Goal: Transaction & Acquisition: Purchase product/service

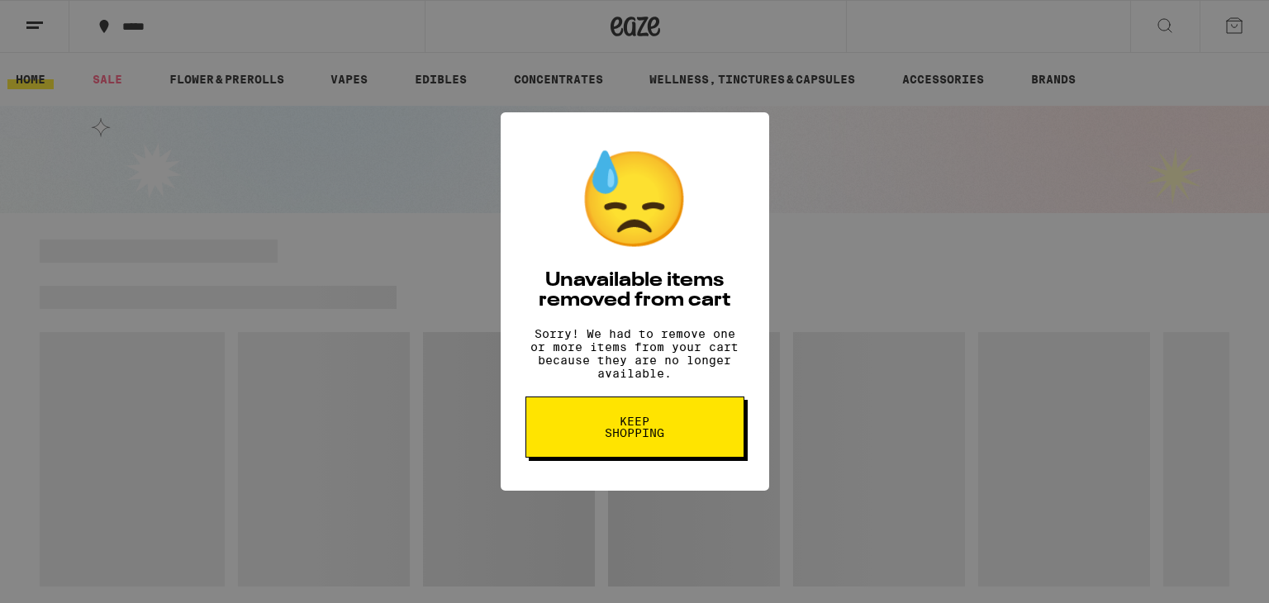
click at [634, 434] on span "Keep Shopping" at bounding box center [634, 426] width 85 height 23
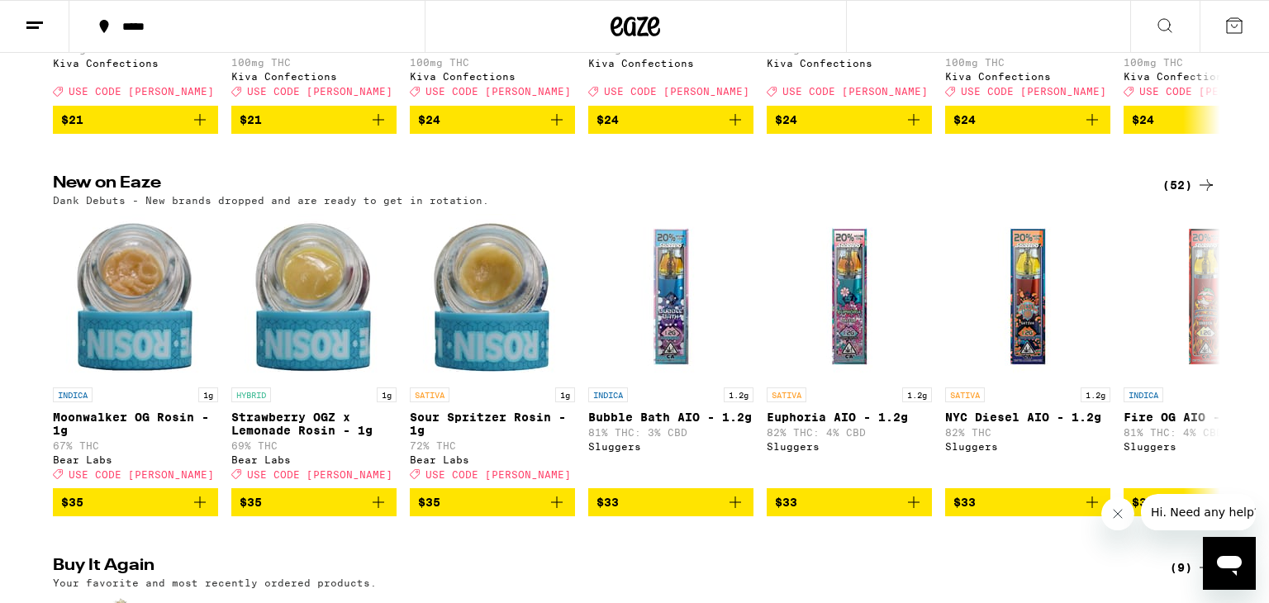
scroll to position [831, 0]
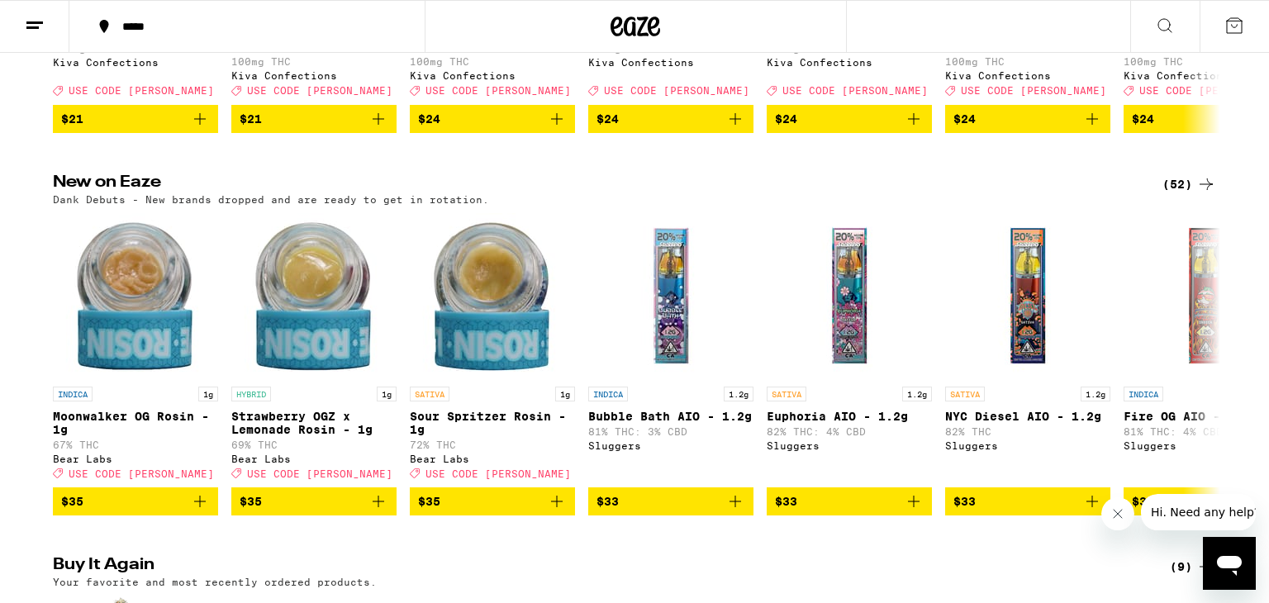
click at [664, 401] on div "INDICA 1.2g" at bounding box center [670, 394] width 165 height 15
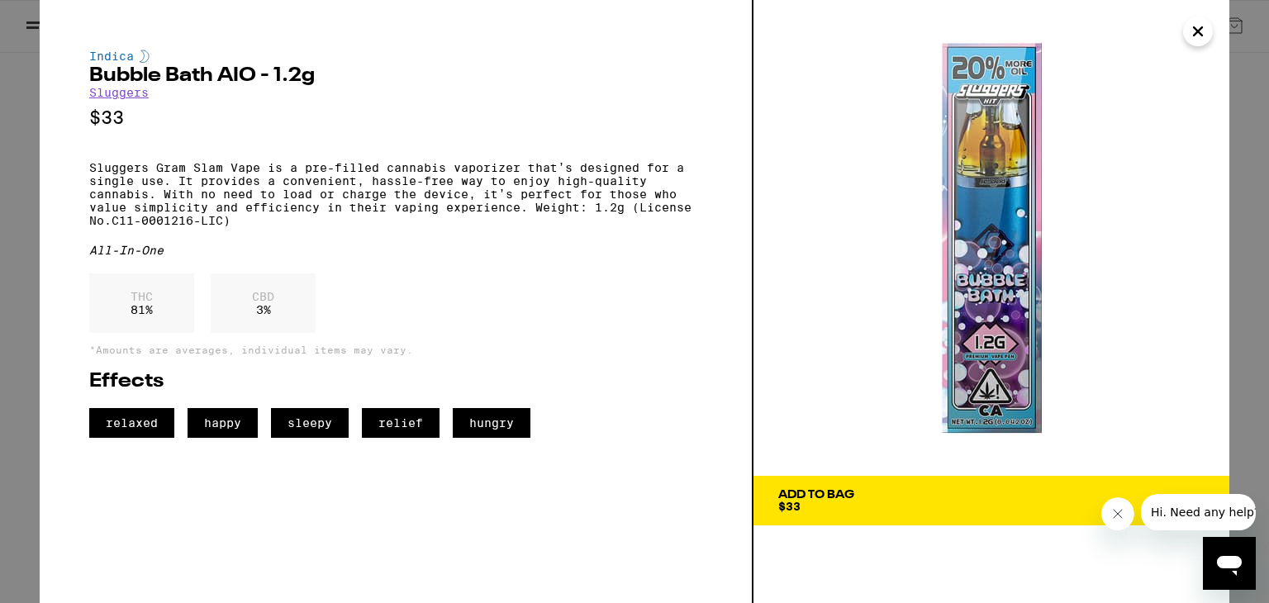
click at [1203, 25] on icon "Close" at bounding box center [1198, 31] width 20 height 25
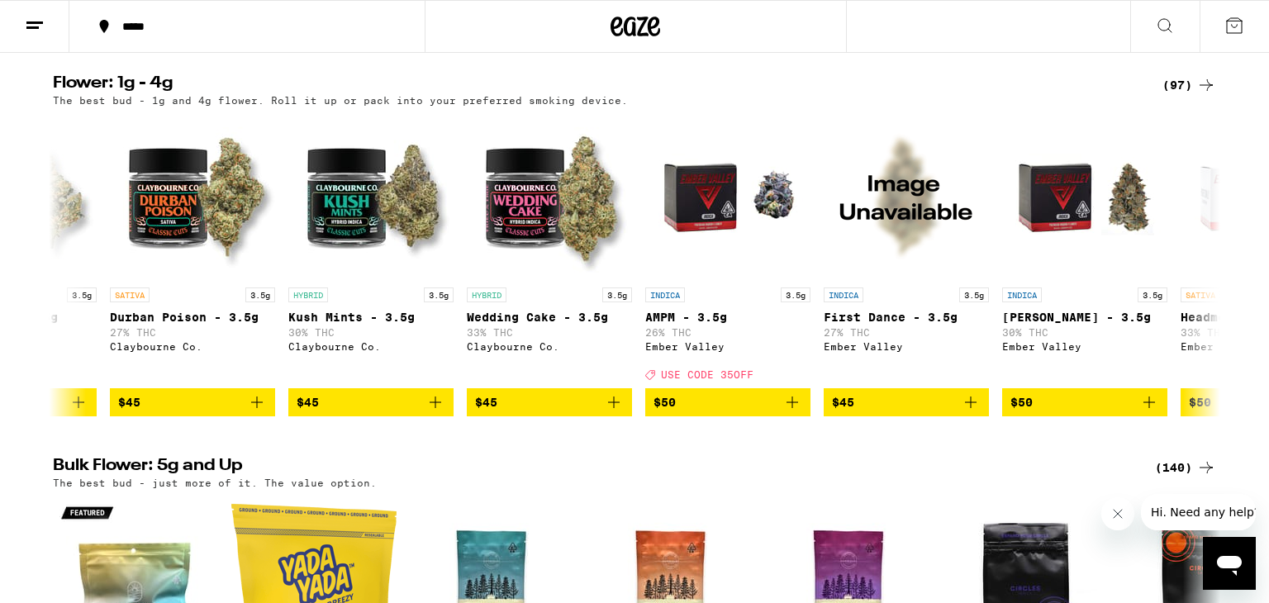
scroll to position [0, 7977]
